Goal: Check status: Check status

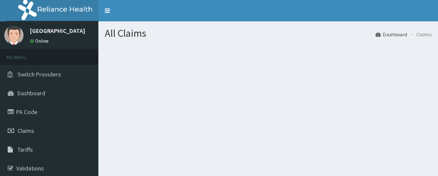
click at [271, 141] on section at bounding box center [267, 92] width 339 height 107
click at [257, 91] on section at bounding box center [267, 92] width 339 height 107
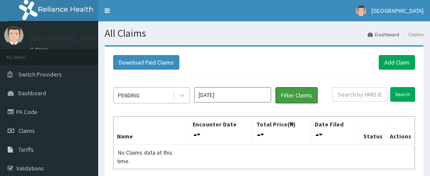
click at [290, 98] on button "Filter Claims" at bounding box center [297, 95] width 42 height 16
click at [154, 94] on div "PENDING" at bounding box center [143, 95] width 59 height 14
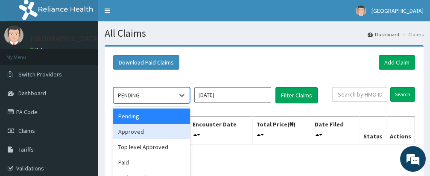
click at [142, 132] on div "Approved" at bounding box center [151, 131] width 77 height 15
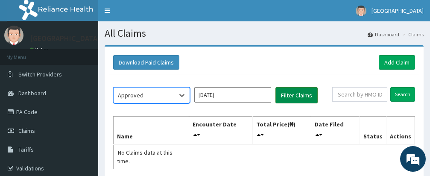
click at [296, 93] on button "Filter Claims" at bounding box center [297, 95] width 42 height 16
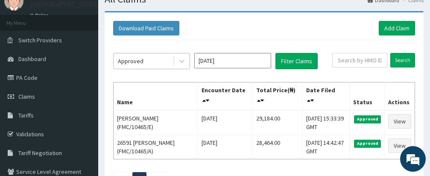
click at [161, 61] on div "Approved" at bounding box center [143, 61] width 59 height 14
click at [158, 60] on div "Approved" at bounding box center [143, 61] width 59 height 14
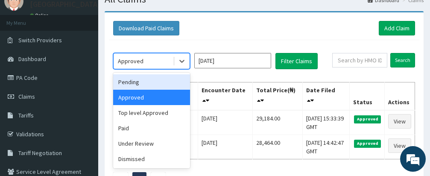
click at [133, 82] on div "Pending" at bounding box center [151, 81] width 77 height 15
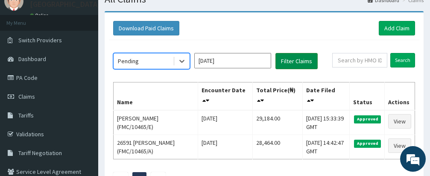
click at [302, 57] on button "Filter Claims" at bounding box center [297, 61] width 42 height 16
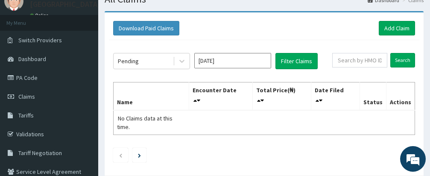
click at [243, 64] on input "[DATE]" at bounding box center [232, 60] width 77 height 15
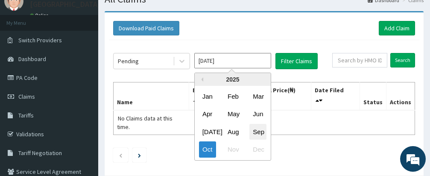
click at [259, 132] on div "Sep" at bounding box center [258, 132] width 17 height 16
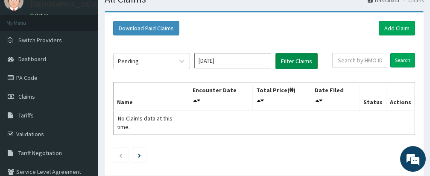
click at [294, 60] on button "Filter Claims" at bounding box center [297, 61] width 42 height 16
click at [159, 61] on div "Pending" at bounding box center [143, 61] width 59 height 14
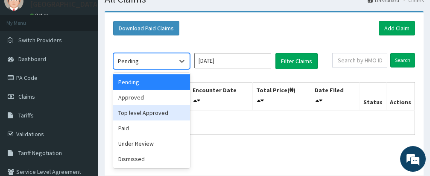
drag, startPoint x: 150, startPoint y: 109, endPoint x: 141, endPoint y: 100, distance: 12.7
click at [141, 100] on div "Pending Approved Top level Approved Paid Under Review Dismissed" at bounding box center [151, 121] width 77 height 96
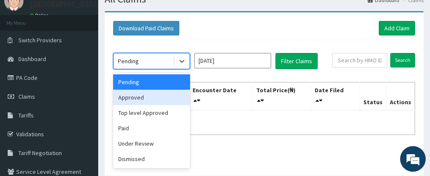
click at [139, 97] on div "Approved" at bounding box center [151, 97] width 77 height 15
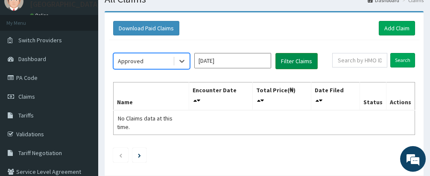
click at [296, 59] on button "Filter Claims" at bounding box center [297, 61] width 42 height 16
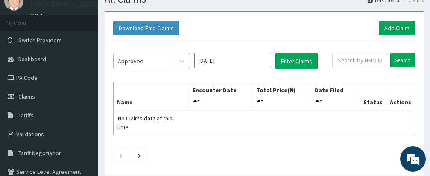
click at [159, 60] on div "Approved" at bounding box center [143, 61] width 59 height 14
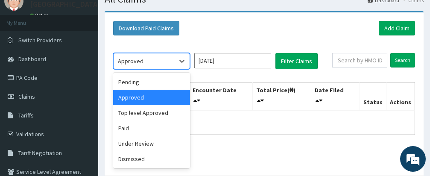
click at [159, 60] on div "Approved" at bounding box center [143, 61] width 59 height 14
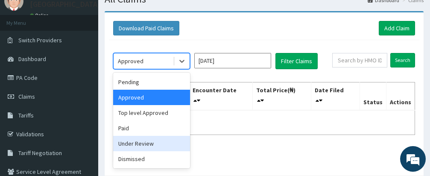
click at [148, 142] on div "Under Review" at bounding box center [151, 143] width 77 height 15
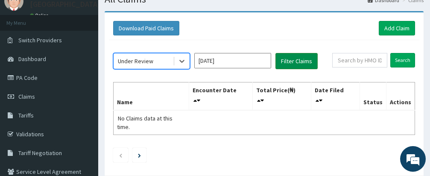
click at [294, 58] on button "Filter Claims" at bounding box center [297, 61] width 42 height 16
click at [294, 57] on button "Filter Claims" at bounding box center [297, 61] width 42 height 16
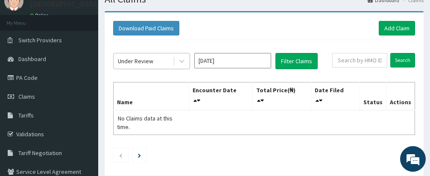
click at [149, 62] on div "Under Review" at bounding box center [135, 61] width 35 height 9
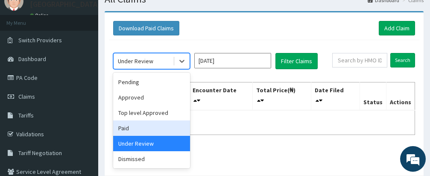
click at [138, 128] on div "Paid" at bounding box center [151, 128] width 77 height 15
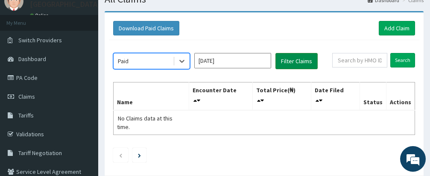
click at [297, 60] on button "Filter Claims" at bounding box center [297, 61] width 42 height 16
click at [297, 59] on button "Filter Claims" at bounding box center [297, 61] width 42 height 16
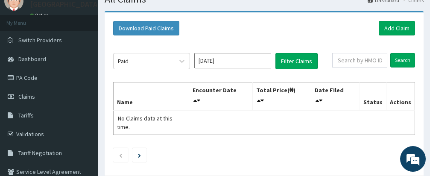
click at [233, 65] on input "[DATE]" at bounding box center [232, 60] width 77 height 15
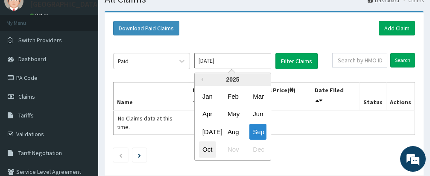
click at [207, 148] on div "Oct" at bounding box center [207, 150] width 17 height 16
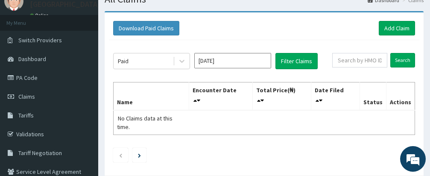
type input "[DATE]"
click at [299, 59] on button "Filter Claims" at bounding box center [297, 61] width 42 height 16
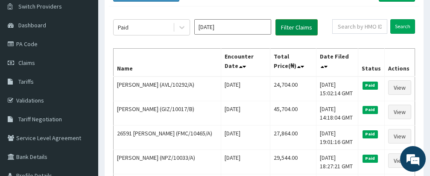
scroll to position [34, 0]
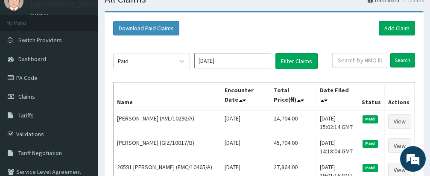
click at [150, 61] on div "Paid" at bounding box center [143, 61] width 59 height 14
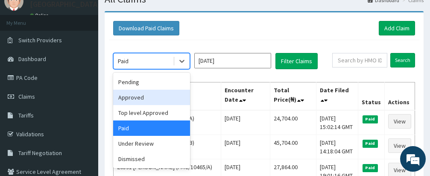
click at [149, 96] on div "Approved" at bounding box center [151, 97] width 77 height 15
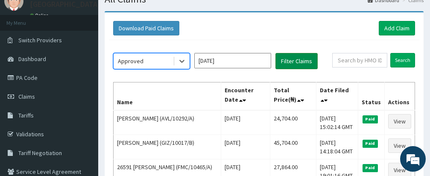
click at [294, 56] on button "Filter Claims" at bounding box center [297, 61] width 42 height 16
